Goal: Navigation & Orientation: Find specific page/section

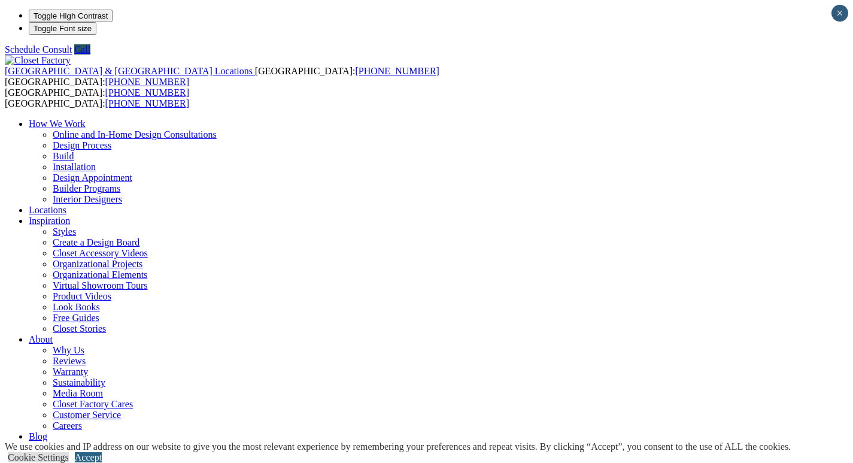
click at [102, 452] on link "Accept" at bounding box center [88, 457] width 27 height 10
